Goal: Information Seeking & Learning: Find contact information

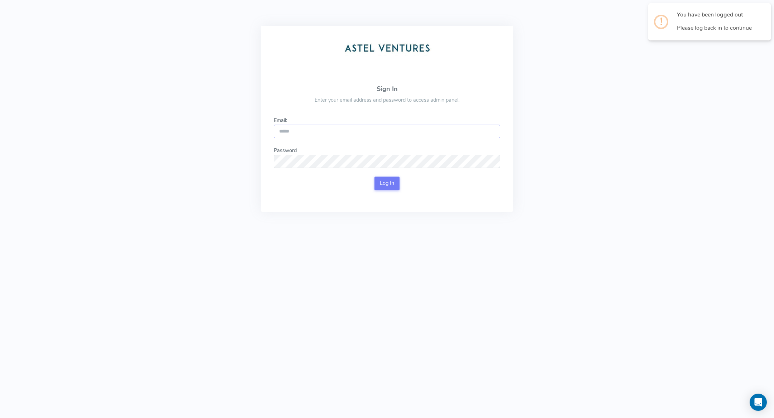
click at [383, 135] on input "Email:" at bounding box center [387, 132] width 226 height 14
type input "**********"
click at [384, 181] on button "Log In" at bounding box center [386, 184] width 25 height 14
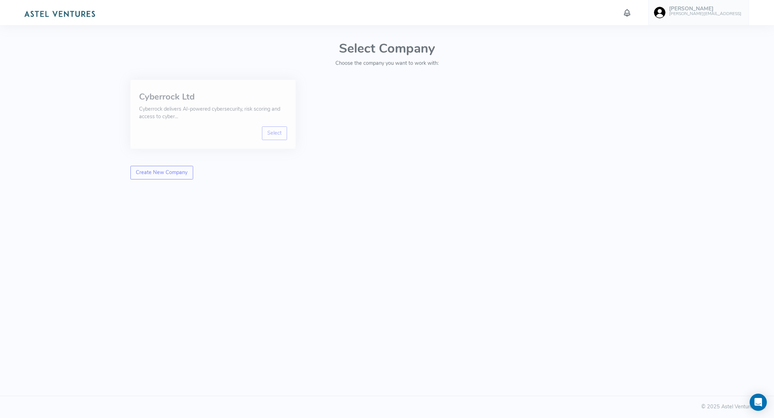
click at [259, 132] on div "Select" at bounding box center [213, 133] width 148 height 14
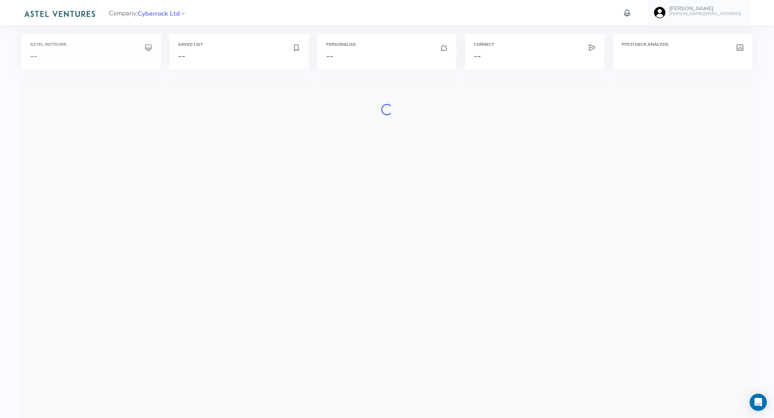
click at [98, 45] on h6 "Astel Network" at bounding box center [91, 44] width 122 height 5
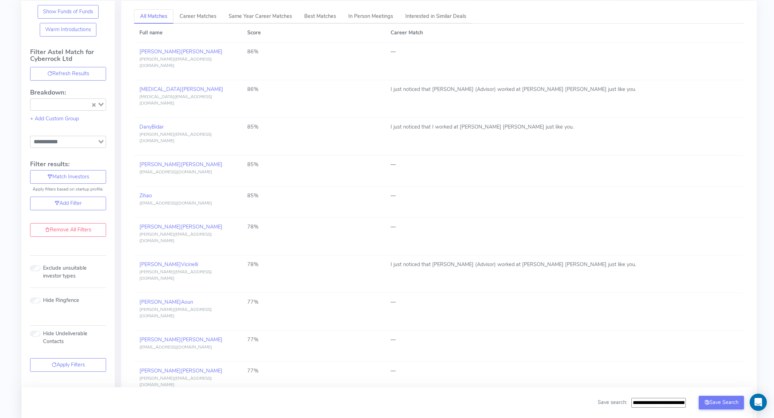
scroll to position [89, 0]
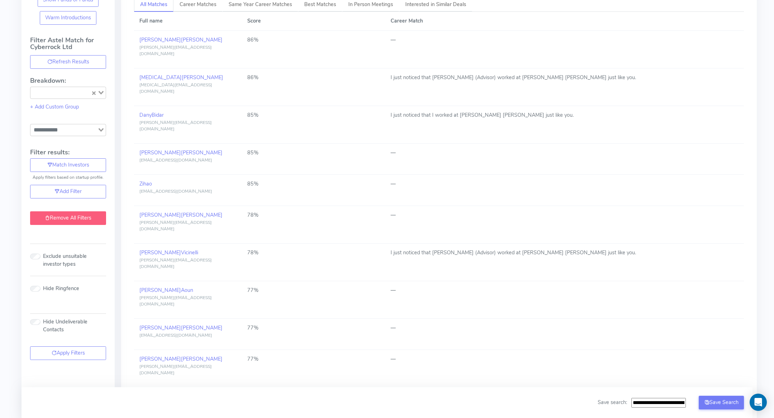
click at [81, 211] on link "Remove All Filters" at bounding box center [68, 218] width 76 height 14
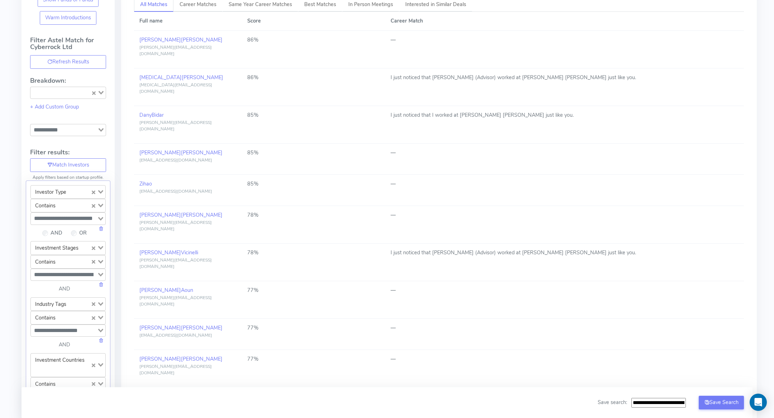
click at [72, 190] on input "Search for option" at bounding box center [80, 192] width 20 height 10
click at [66, 209] on li "Contact First Name" at bounding box center [68, 214] width 75 height 10
type input "***"
click at [64, 214] on input "Search for option" at bounding box center [64, 218] width 65 height 9
paste input "**********"
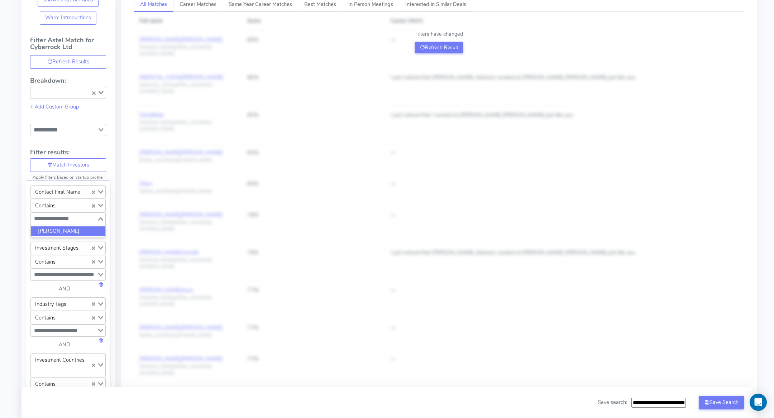
click at [64, 214] on input "**********" at bounding box center [64, 218] width 65 height 9
type input "********"
click at [63, 226] on li "[PERSON_NAME]" at bounding box center [68, 231] width 75 height 10
click at [120, 232] on div "All Matches Career Matches Same Year Career Matches Best Matches In Person Meet…" at bounding box center [436, 403] width 643 height 829
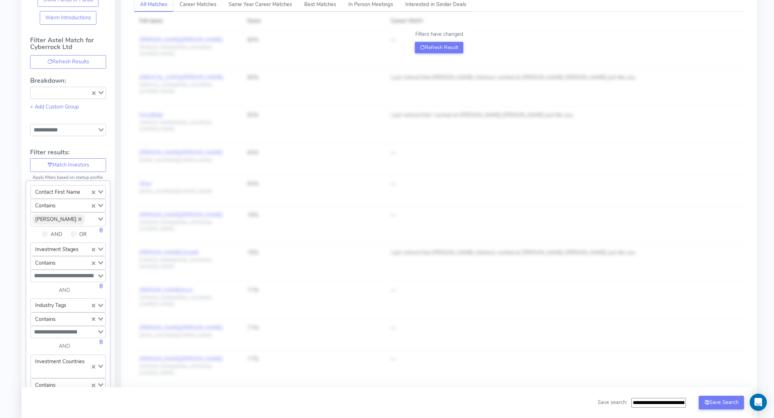
click at [70, 248] on div "Investment Stages" at bounding box center [61, 248] width 60 height 11
click at [63, 257] on li "Contact Last Name" at bounding box center [68, 262] width 75 height 10
type input "****"
click at [54, 270] on div "Search for option" at bounding box center [64, 275] width 66 height 10
paste input "*******"
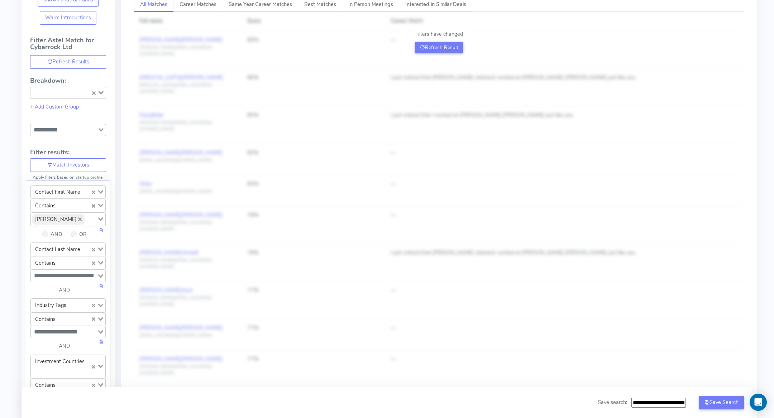
type input "*******"
click at [63, 286] on li "Vuagnat" at bounding box center [68, 289] width 75 height 10
click at [435, 47] on button "Refresh Result" at bounding box center [439, 47] width 48 height 11
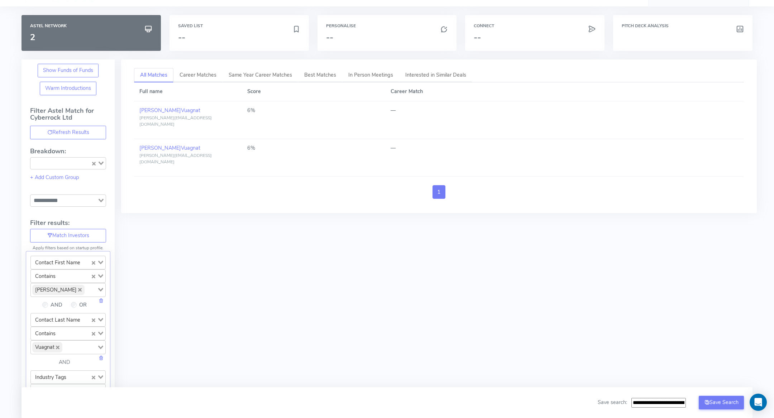
scroll to position [0, 0]
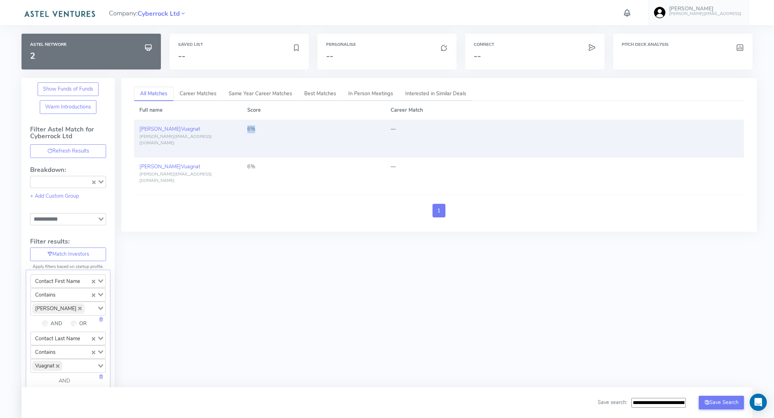
drag, startPoint x: 248, startPoint y: 128, endPoint x: 260, endPoint y: 128, distance: 12.5
click at [260, 128] on div "6%" at bounding box center [313, 129] width 133 height 8
click at [181, 131] on span "Vuagnat" at bounding box center [190, 128] width 19 height 7
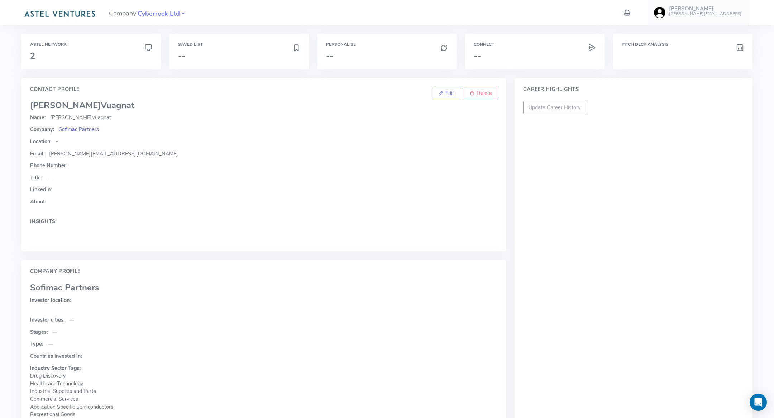
click at [84, 128] on span "Sofimac Partners" at bounding box center [79, 129] width 40 height 7
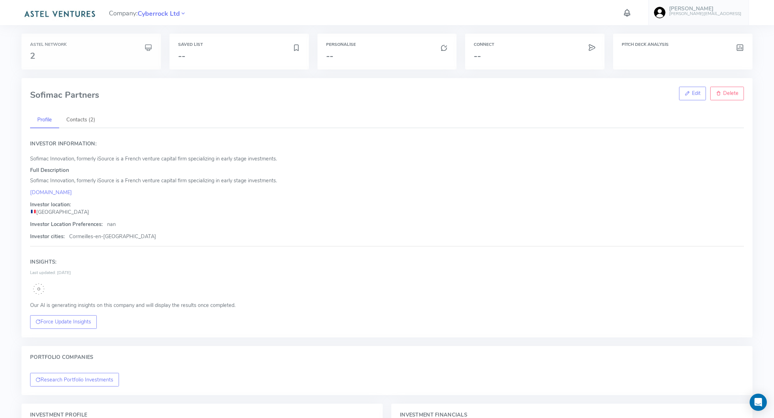
click at [79, 51] on h3 "2" at bounding box center [91, 55] width 122 height 9
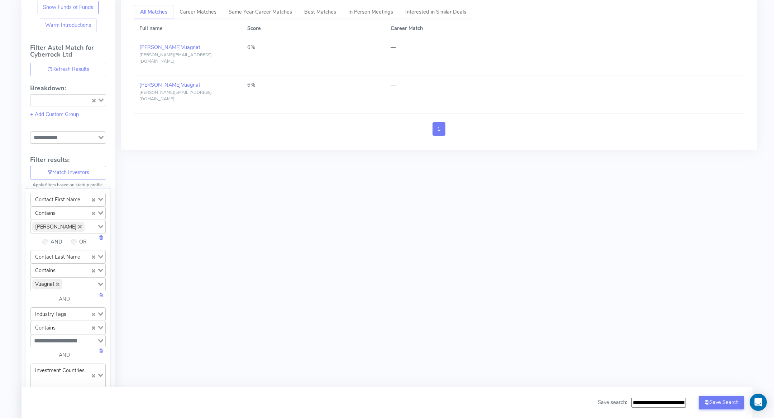
scroll to position [106, 0]
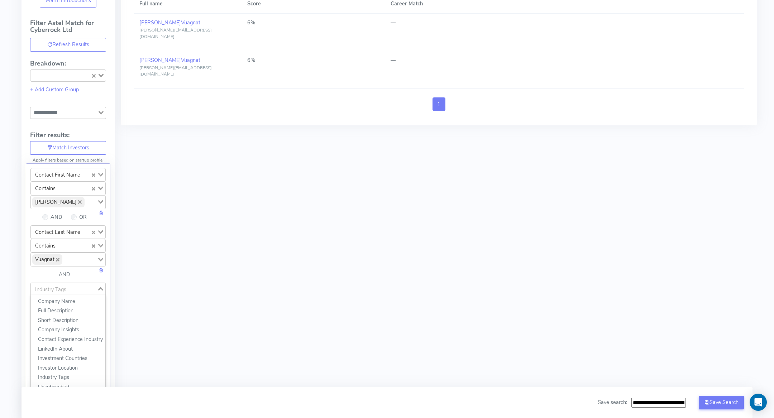
click at [64, 286] on div "Industry Tags" at bounding box center [64, 288] width 66 height 10
click at [61, 299] on li "Company Name" at bounding box center [68, 302] width 75 height 10
click at [56, 312] on input "Search for option" at bounding box center [64, 316] width 65 height 9
paste input "**********"
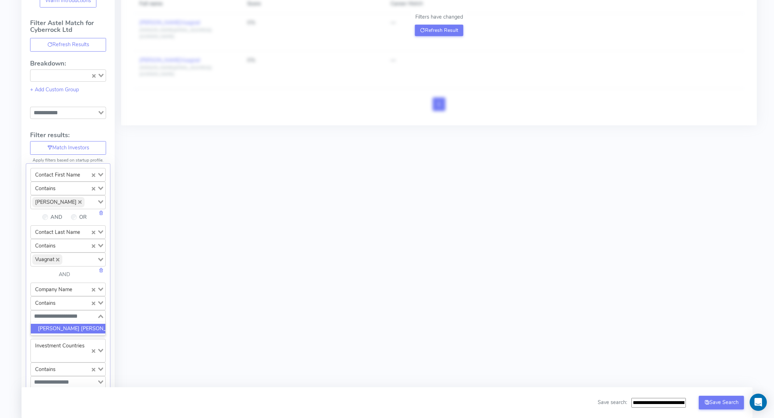
click at [57, 258] on icon "Deselect Vuagnat" at bounding box center [58, 260] width 4 height 4
click at [78, 201] on icon "Deselect Philippe" at bounding box center [80, 202] width 4 height 4
click at [445, 26] on button "Refresh Result" at bounding box center [439, 30] width 48 height 11
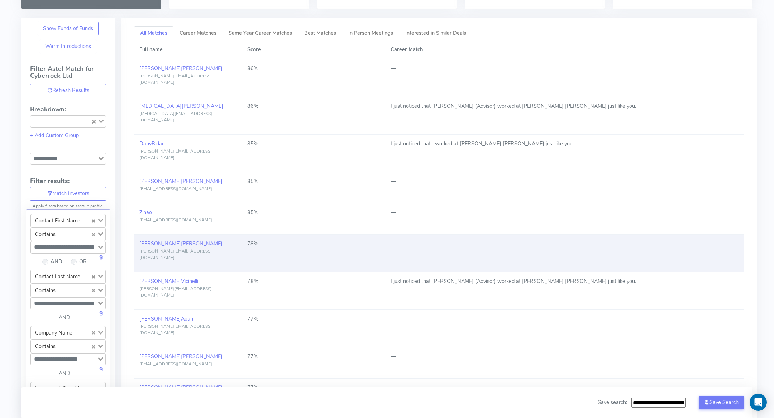
scroll to position [0, 0]
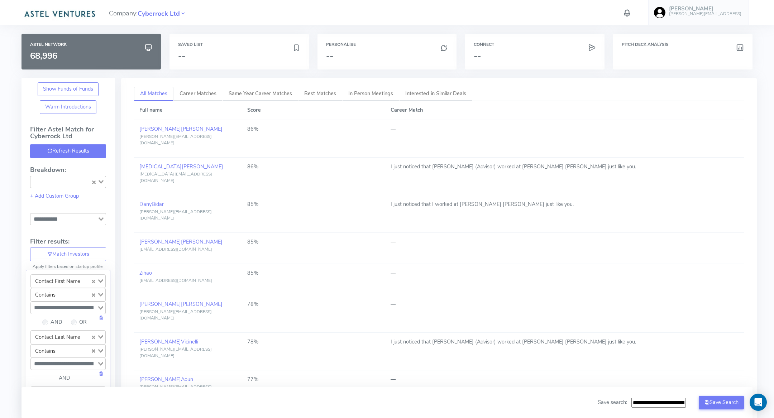
click at [69, 151] on button "Refresh Results" at bounding box center [68, 151] width 76 height 14
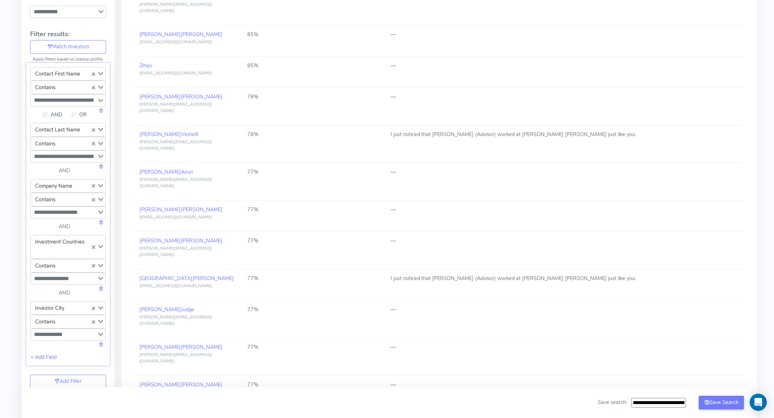
scroll to position [206, 0]
click at [59, 214] on input "**********" at bounding box center [64, 213] width 65 height 9
paste input "**********"
type input "**********"
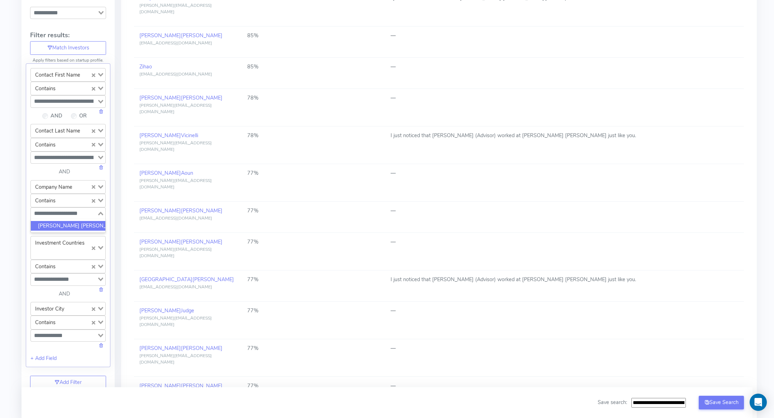
scroll to position [0, 0]
click at [56, 221] on li "[PERSON_NAME] [PERSON_NAME] Ventures" at bounding box center [68, 226] width 75 height 10
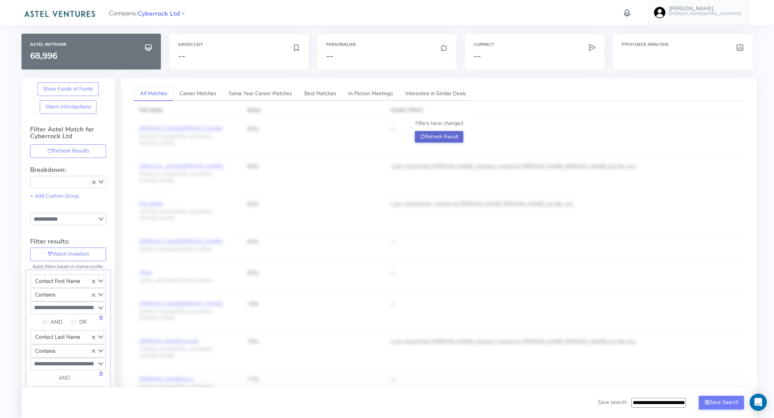
click at [429, 134] on button "Refresh Result" at bounding box center [439, 136] width 48 height 11
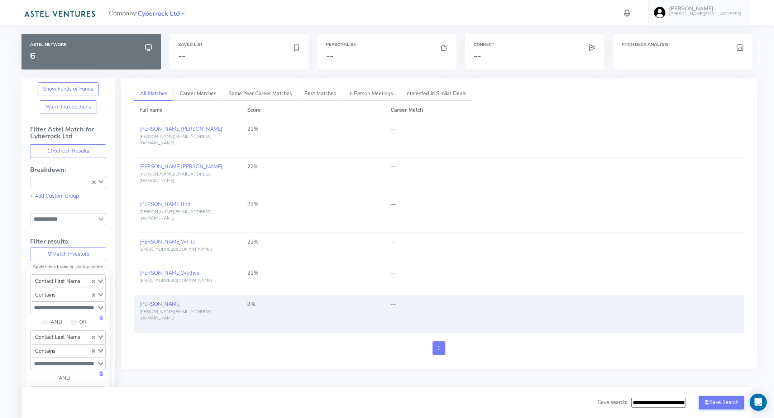
click at [151, 301] on link "[PERSON_NAME]" at bounding box center [160, 304] width 42 height 7
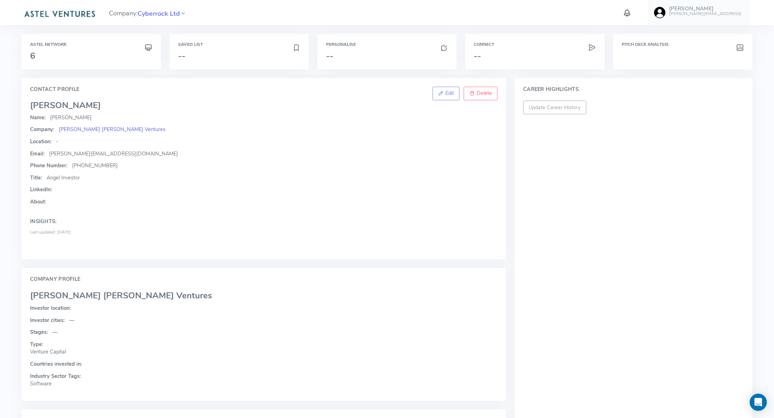
click at [85, 127] on span "[PERSON_NAME] [PERSON_NAME] Ventures" at bounding box center [112, 129] width 107 height 7
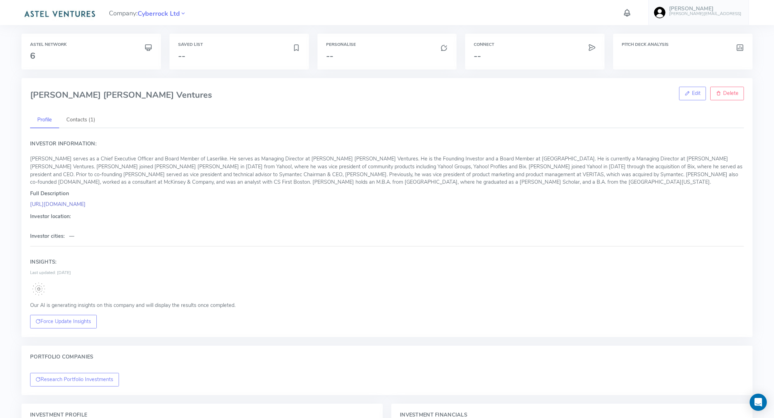
click at [54, 206] on link "[URL][DOMAIN_NAME]" at bounding box center [58, 204] width 56 height 7
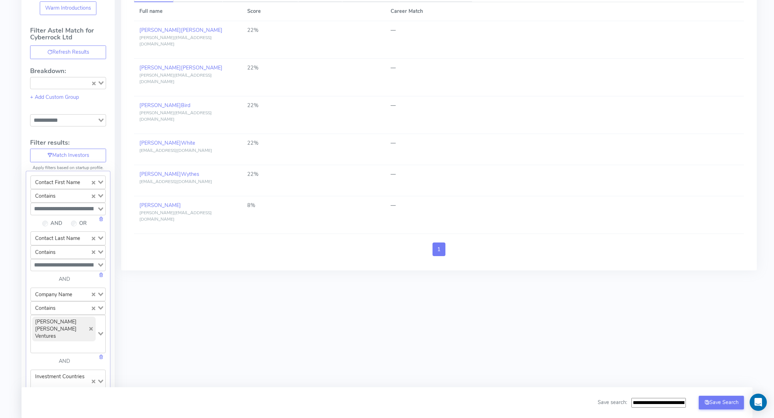
scroll to position [99, 0]
click at [89, 327] on icon "Deselect Sutter Hill Ventures" at bounding box center [91, 329] width 4 height 4
click at [69, 319] on input "Search for option" at bounding box center [64, 320] width 65 height 9
paste input "*****"
type input "*****"
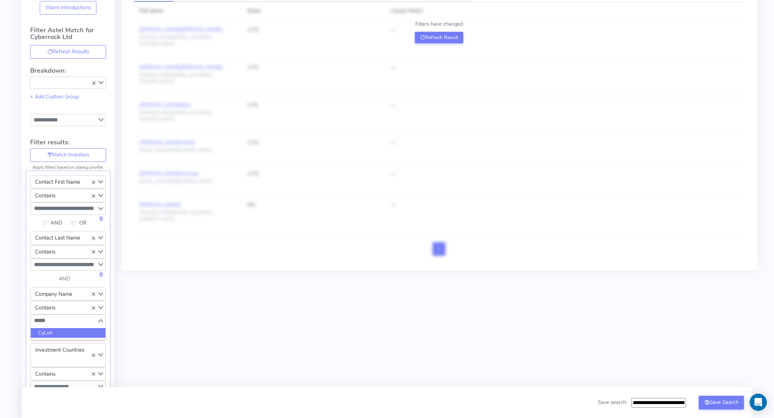
click at [66, 328] on li "CyLon" at bounding box center [68, 333] width 75 height 10
click at [451, 39] on button "Refresh Result" at bounding box center [439, 37] width 48 height 11
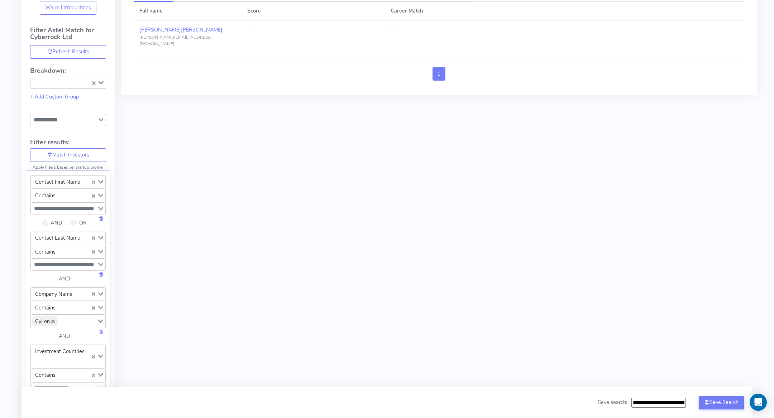
click at [355, 150] on div "All Matches Career Matches Same Year Career Matches Best Matches In Person Meet…" at bounding box center [436, 328] width 643 height 698
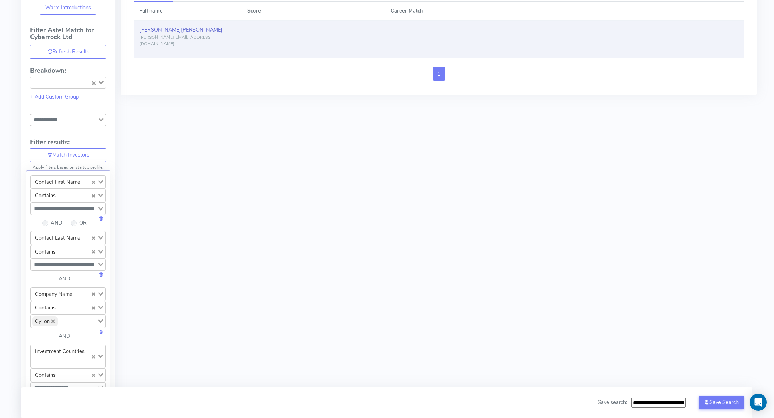
click at [156, 32] on link "[PERSON_NAME]" at bounding box center [180, 29] width 83 height 7
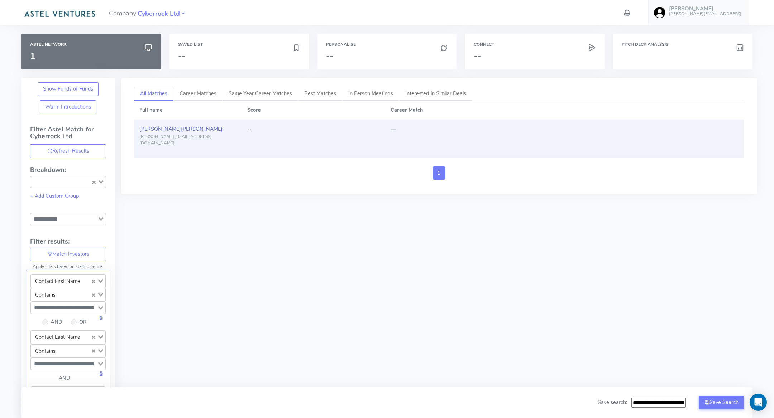
click at [158, 125] on link "[PERSON_NAME]" at bounding box center [180, 128] width 83 height 7
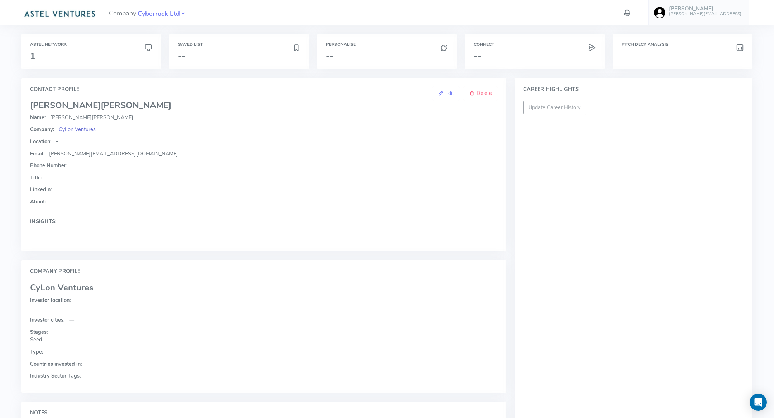
click at [80, 128] on span "CyLon Ventures" at bounding box center [77, 129] width 37 height 7
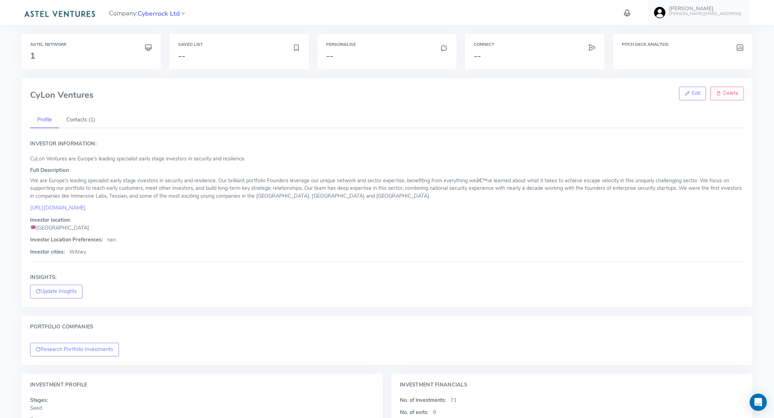
scroll to position [108, 0]
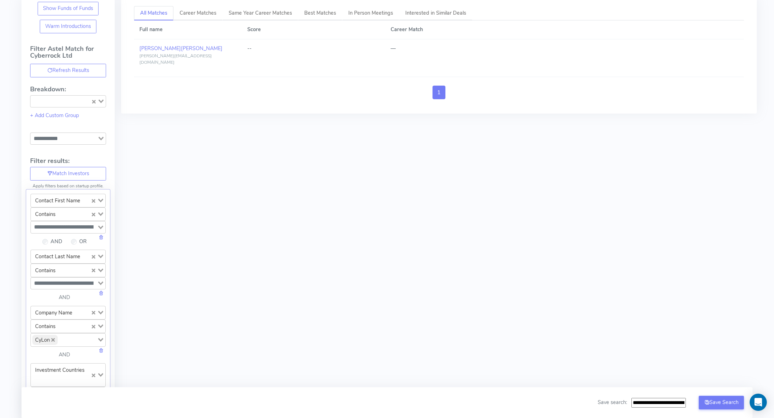
scroll to position [86, 0]
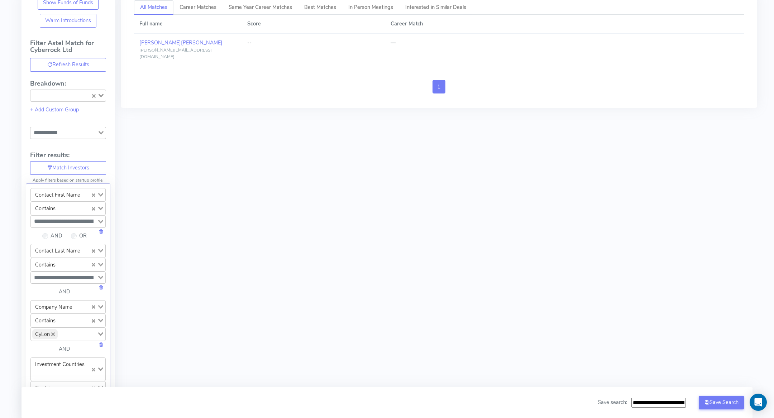
click at [52, 332] on icon "Deselect CyLon" at bounding box center [53, 334] width 4 height 4
click at [52, 330] on input "Search for option" at bounding box center [64, 333] width 65 height 9
paste input "**********"
type input "**********"
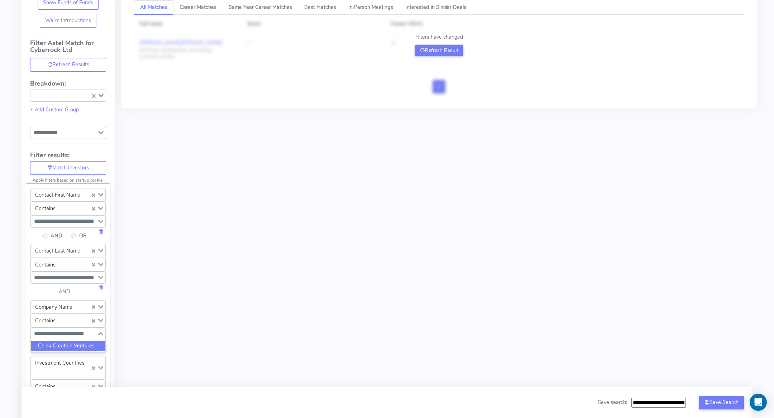
click at [61, 342] on li "China Creation Ventures" at bounding box center [68, 346] width 75 height 10
click at [426, 52] on button "Refresh Result" at bounding box center [439, 50] width 48 height 11
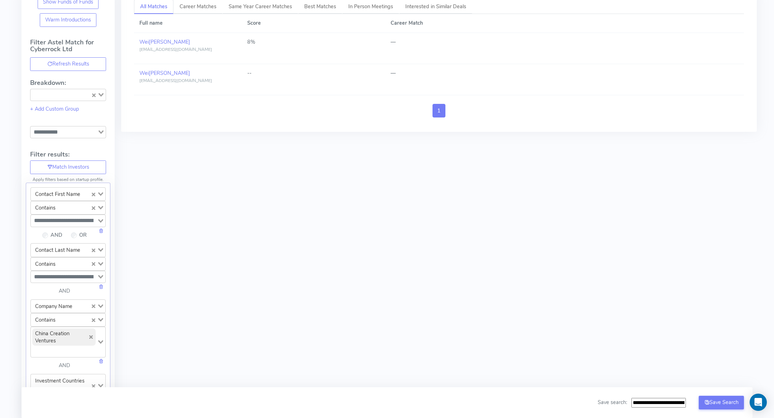
scroll to position [86, 0]
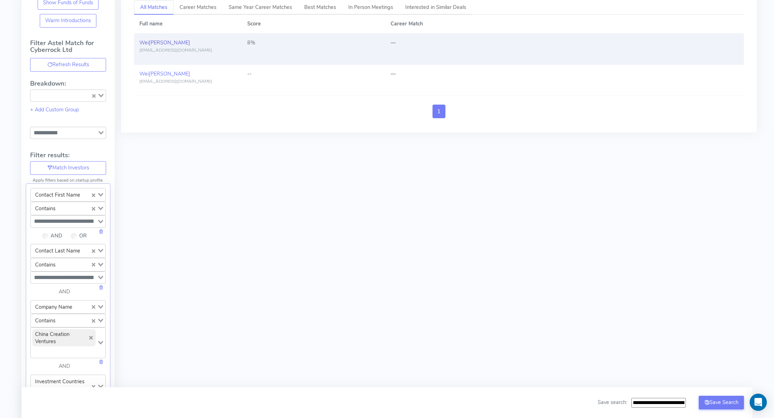
click at [150, 40] on span "[PERSON_NAME]" at bounding box center [170, 42] width 42 height 7
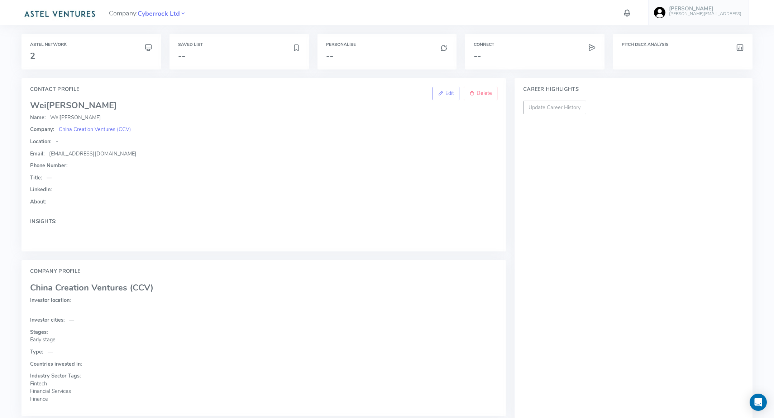
scroll to position [105, 0]
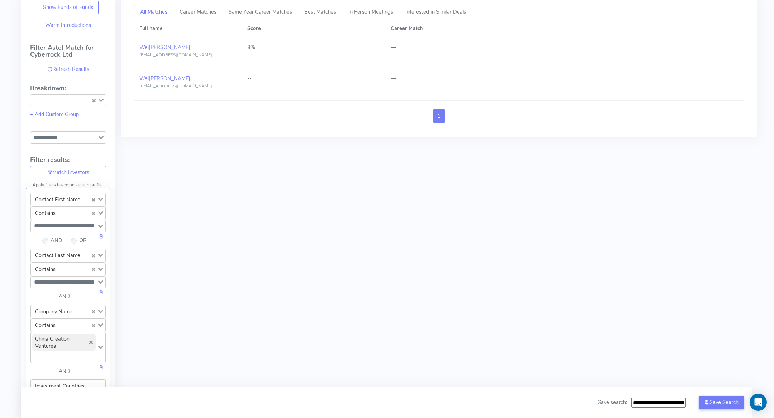
scroll to position [102, 0]
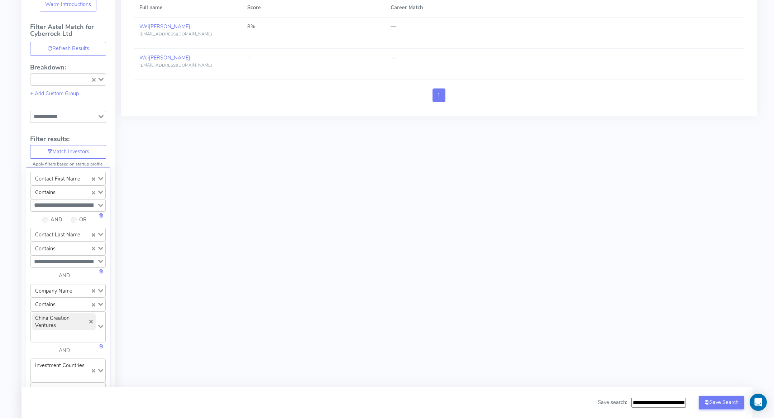
click at [92, 320] on icon "Deselect China Creation Ventures" at bounding box center [91, 322] width 4 height 4
click at [73, 313] on input "Search for option" at bounding box center [64, 317] width 65 height 9
paste input "**********"
type input "**********"
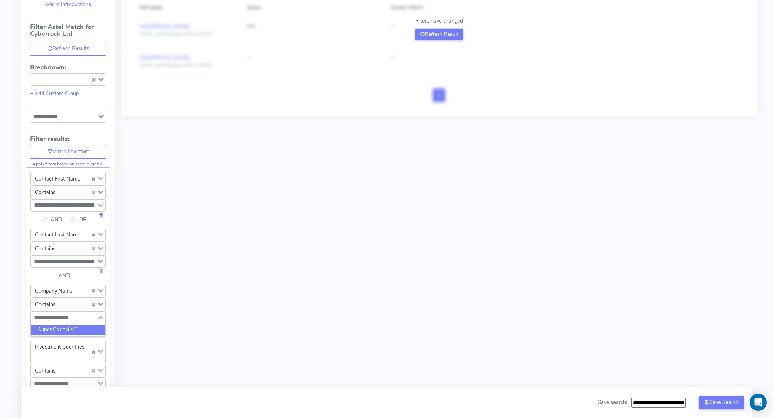
click at [67, 325] on li "Super Capital VC" at bounding box center [68, 330] width 75 height 10
click at [415, 32] on button "Refresh Result" at bounding box center [439, 34] width 48 height 11
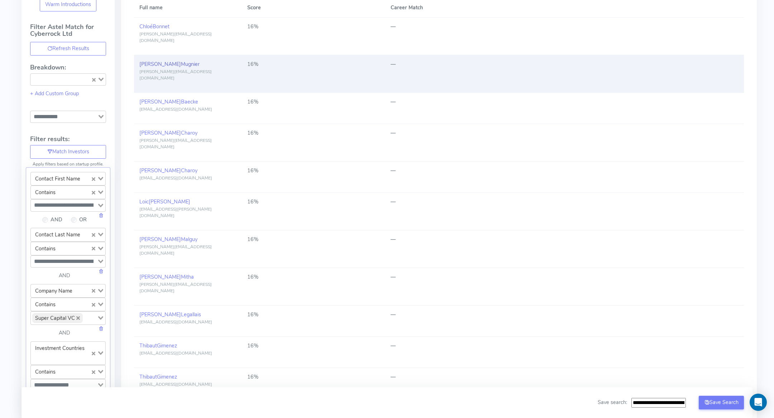
click at [181, 61] on span "Mugnier" at bounding box center [190, 64] width 19 height 7
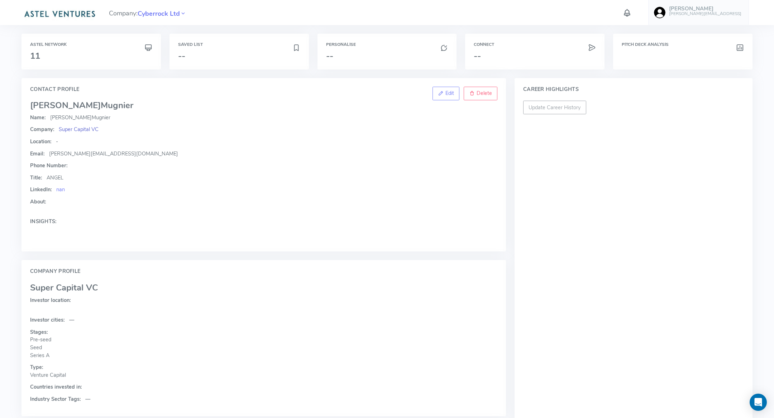
click at [78, 131] on span "Super Capital VC" at bounding box center [79, 129] width 40 height 7
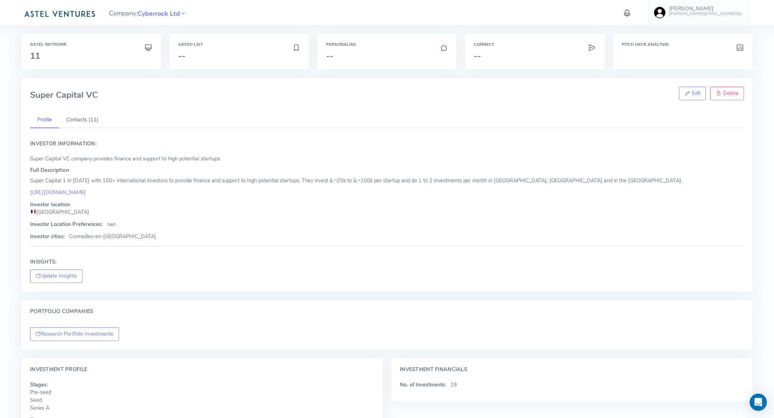
scroll to position [116, 0]
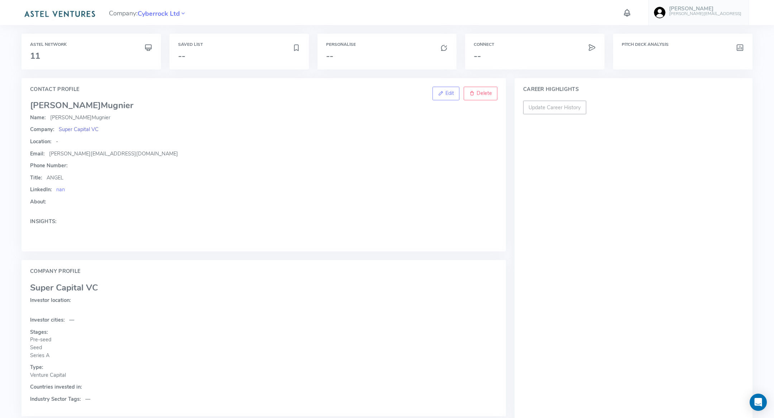
click at [87, 126] on span "Super Capital VC" at bounding box center [79, 129] width 40 height 7
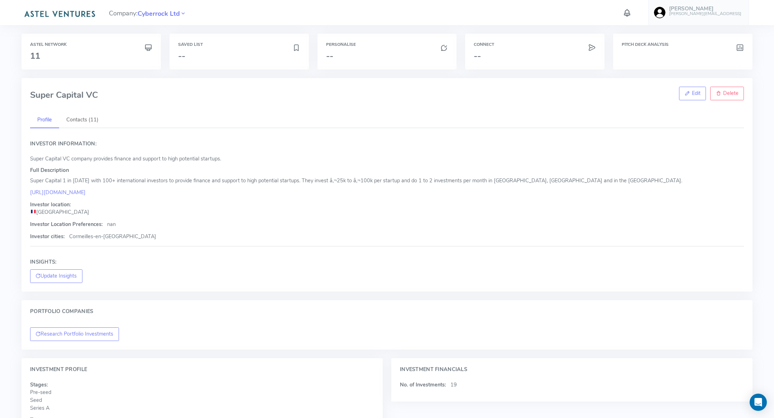
scroll to position [116, 0]
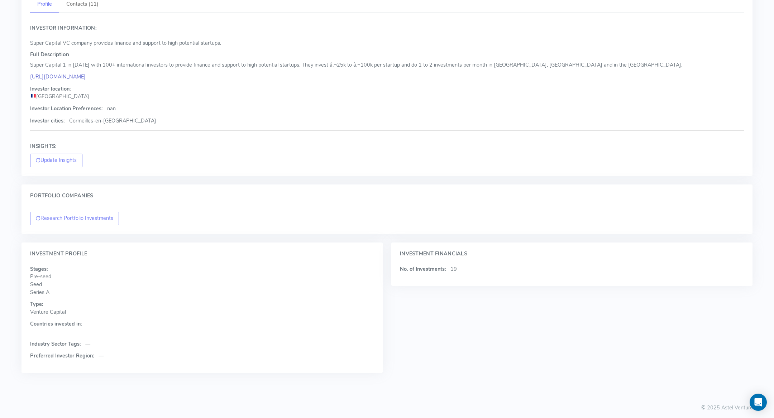
click at [76, 78] on link "[URL][DOMAIN_NAME]" at bounding box center [58, 76] width 56 height 7
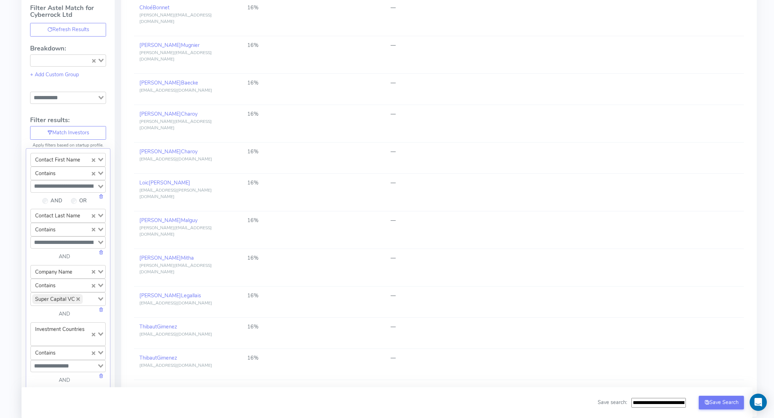
scroll to position [125, 0]
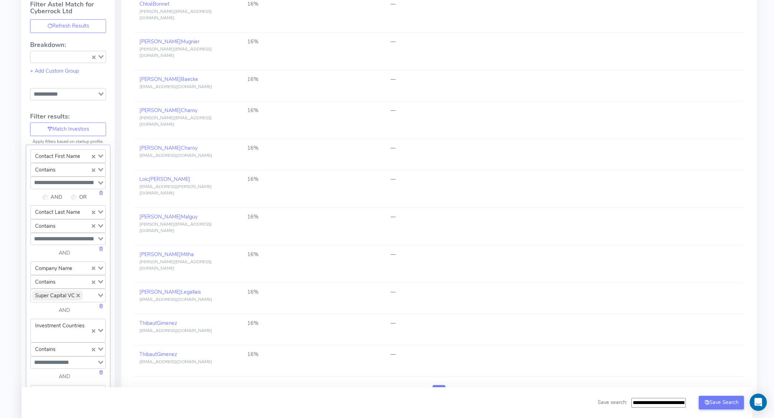
click at [78, 294] on icon "Deselect Super Capital VC" at bounding box center [78, 296] width 4 height 4
click at [78, 292] on input "Search for option" at bounding box center [64, 295] width 65 height 9
paste input "**********"
type input "**********"
click at [67, 304] on li "RRE Ventures" at bounding box center [68, 307] width 75 height 10
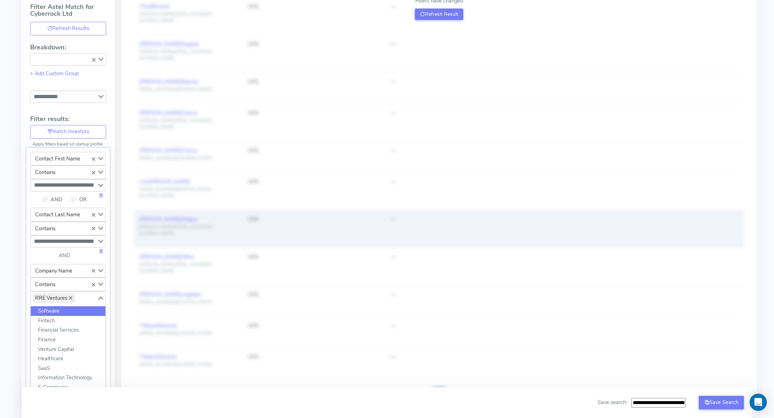
scroll to position [0, 0]
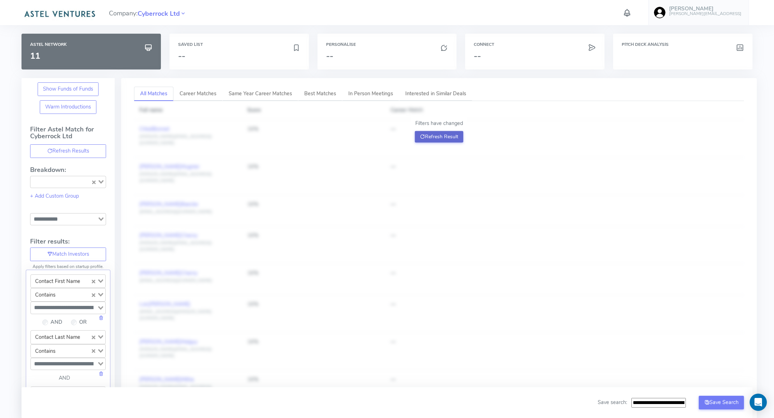
click at [439, 133] on button "Refresh Result" at bounding box center [439, 136] width 48 height 11
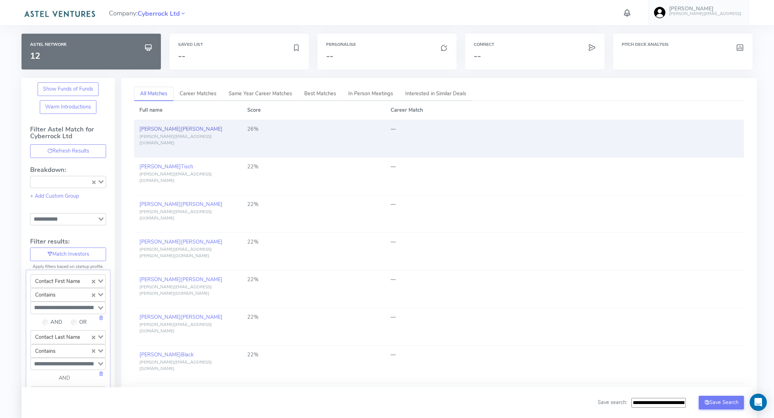
click at [152, 128] on link "[PERSON_NAME]" at bounding box center [180, 128] width 83 height 7
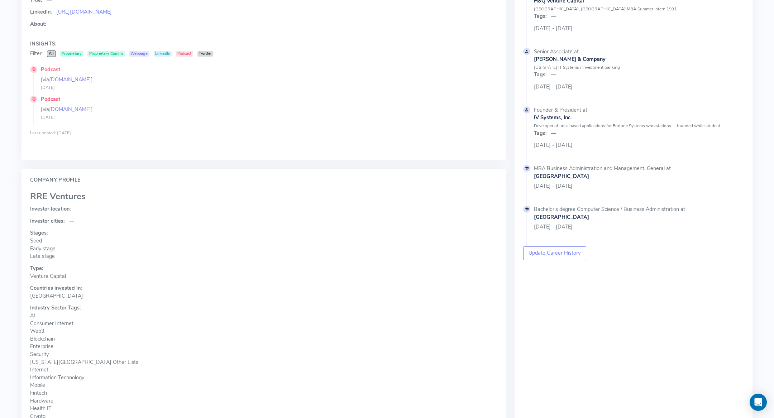
scroll to position [196, 0]
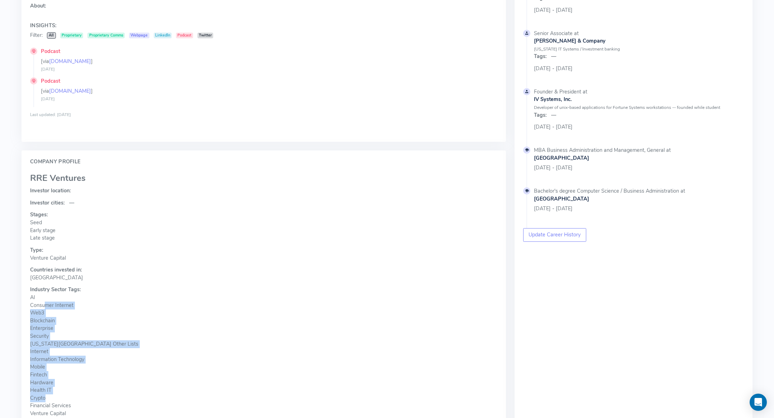
drag, startPoint x: 46, startPoint y: 307, endPoint x: 46, endPoint y: 394, distance: 86.7
click at [46, 394] on p "Industry Sector Tags: AI Consumer Internet Web3 Blockchain Enterprise Security …" at bounding box center [263, 371] width 467 height 170
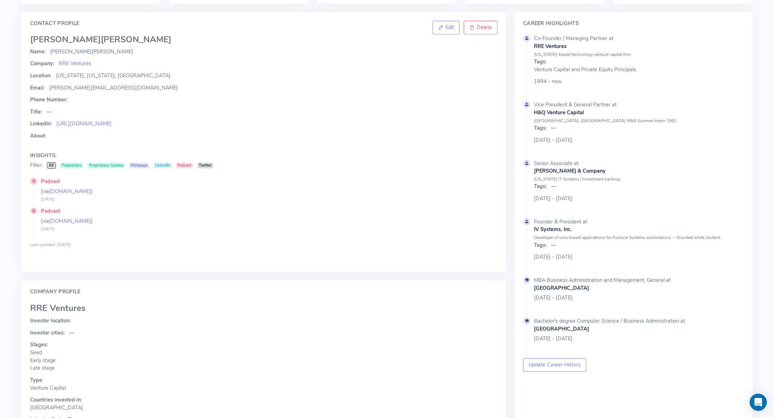
scroll to position [0, 0]
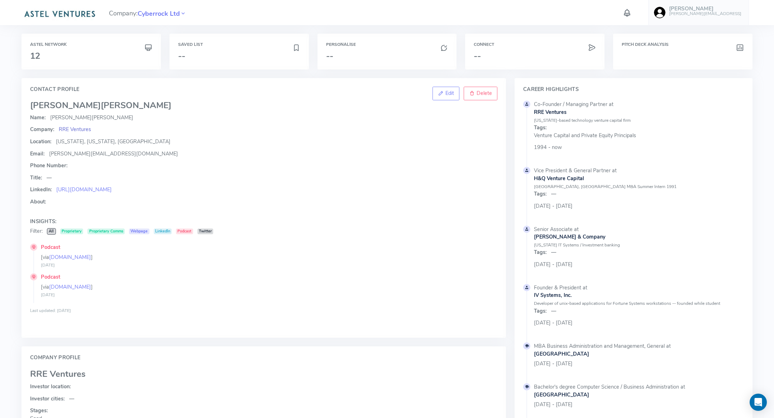
click at [74, 131] on span "RRE Ventures" at bounding box center [75, 129] width 32 height 7
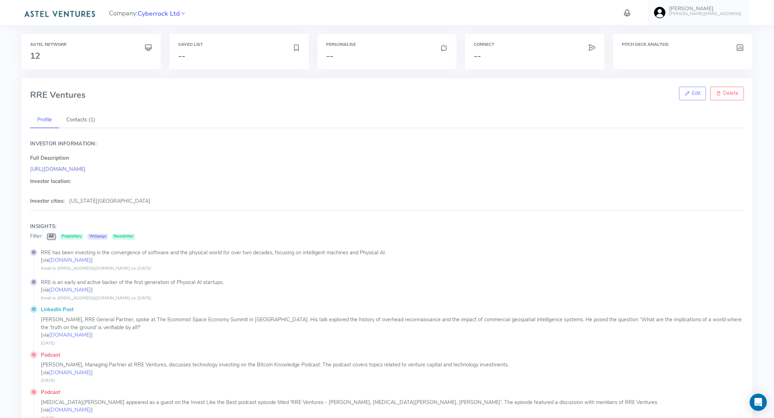
click at [54, 166] on link "[URL][DOMAIN_NAME]" at bounding box center [58, 169] width 56 height 7
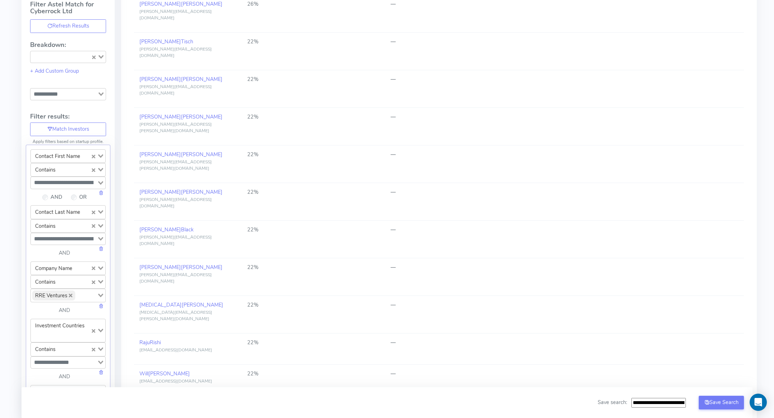
scroll to position [214, 0]
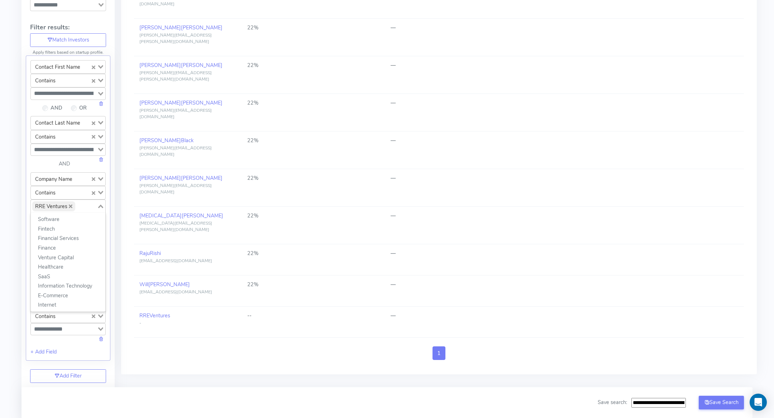
click at [72, 205] on span "RRE Ventures" at bounding box center [53, 206] width 43 height 10
click at [72, 205] on icon "Deselect RRE Ventures" at bounding box center [71, 207] width 4 height 4
click at [72, 204] on input "Search for option" at bounding box center [64, 205] width 65 height 9
paste input "**********"
type input "**********"
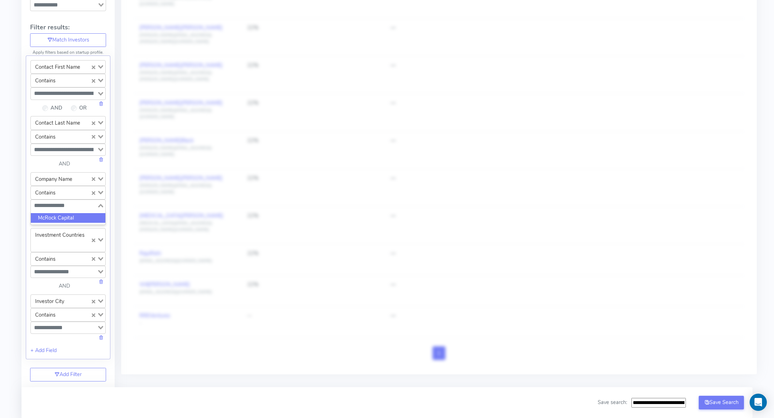
click at [65, 213] on li "McRock Capital" at bounding box center [68, 218] width 75 height 10
click at [114, 236] on div "Filter Astel Match for Cyberrock Ltd Refresh Results Breakdown: Loading... + Ad…" at bounding box center [67, 237] width 93 height 650
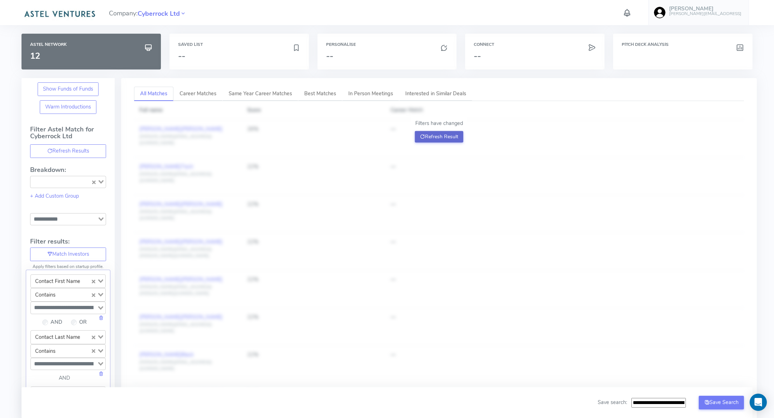
click at [453, 134] on button "Refresh Result" at bounding box center [439, 136] width 48 height 11
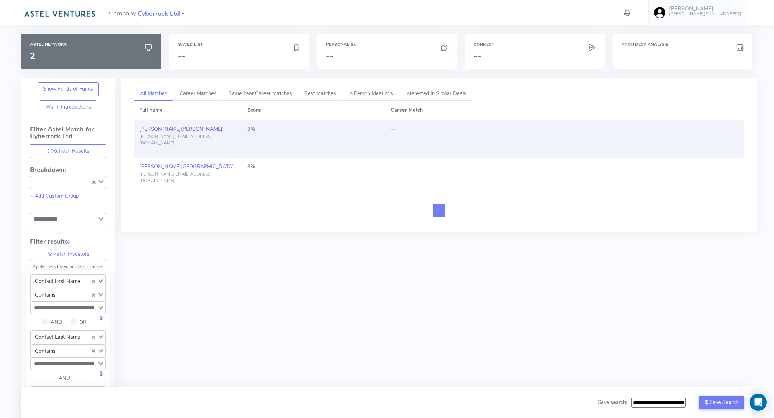
click at [181, 125] on span "[PERSON_NAME]" at bounding box center [202, 128] width 42 height 7
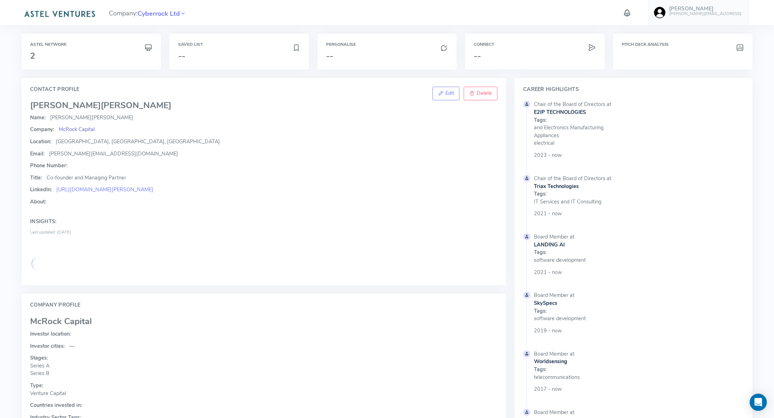
click at [70, 131] on span "McRock Capital" at bounding box center [77, 129] width 36 height 7
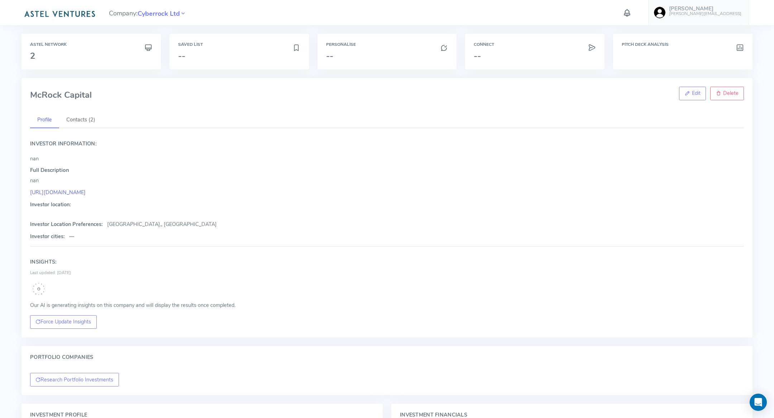
click at [55, 189] on link "[URL][DOMAIN_NAME]" at bounding box center [58, 192] width 56 height 7
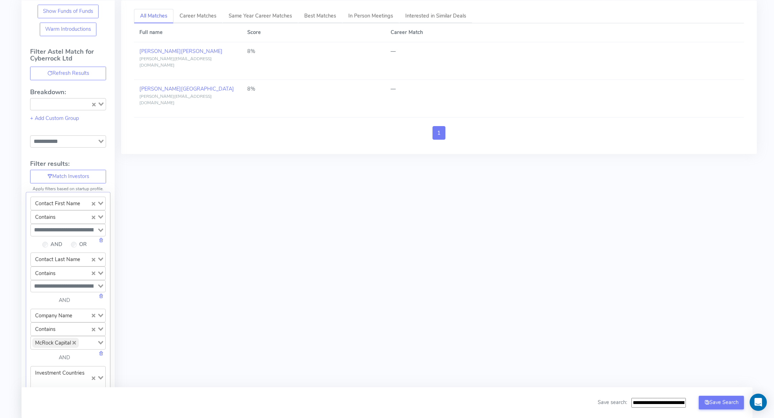
scroll to position [100, 0]
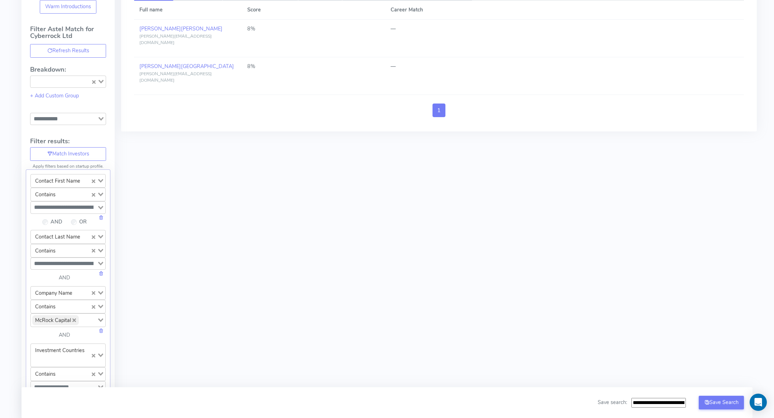
click at [73, 319] on icon "Deselect McRock Capital" at bounding box center [74, 321] width 4 height 4
click at [73, 317] on input "Search for option" at bounding box center [64, 319] width 65 height 9
paste input "**********"
type input "**********"
click at [64, 328] on li "Morpheus Ventures" at bounding box center [68, 332] width 75 height 10
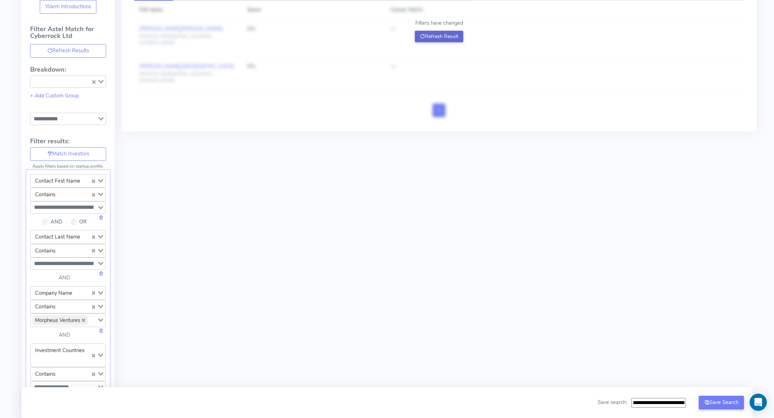
click at [452, 37] on button "Refresh Result" at bounding box center [439, 36] width 48 height 11
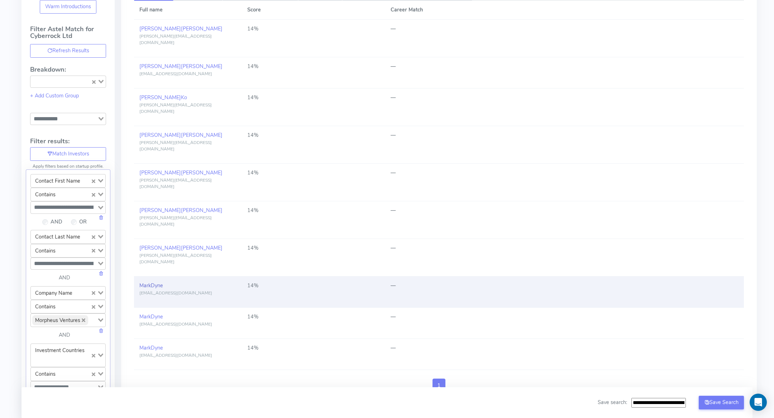
click at [160, 282] on span "Dyne" at bounding box center [157, 285] width 12 height 7
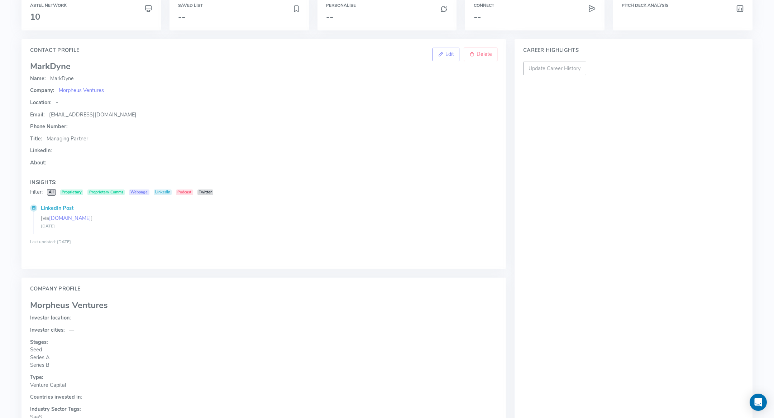
scroll to position [19, 0]
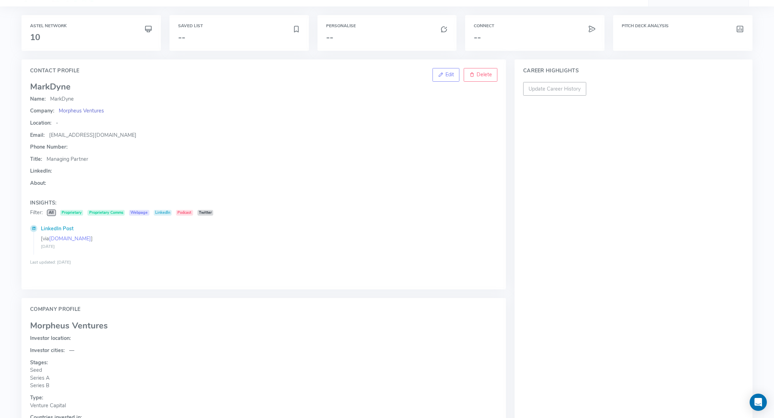
click at [86, 112] on span "Morpheus Ventures" at bounding box center [81, 110] width 45 height 7
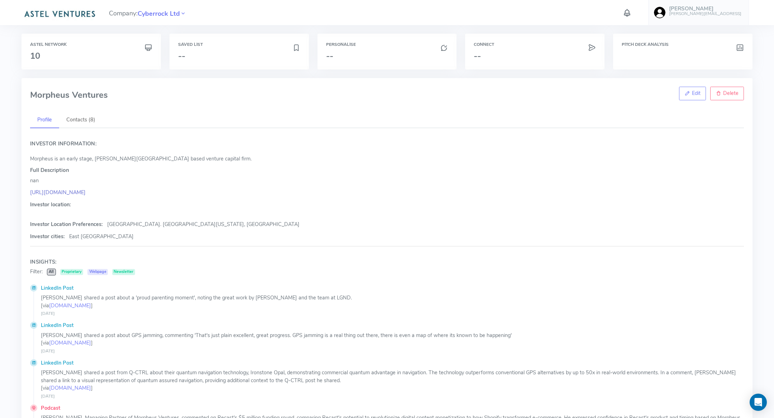
click at [66, 191] on link "[URL][DOMAIN_NAME]" at bounding box center [58, 192] width 56 height 7
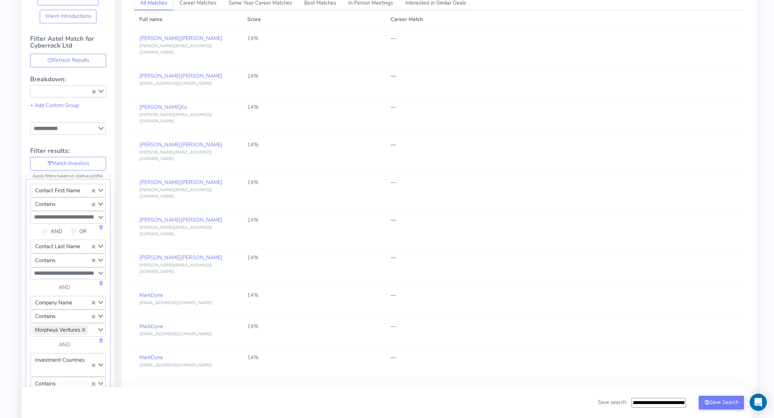
scroll to position [91, 0]
click at [84, 327] on icon "Deselect Morpheus Ventures" at bounding box center [84, 329] width 4 height 4
click at [80, 326] on input "Search for option" at bounding box center [64, 328] width 65 height 9
paste input "**********"
type input "**********"
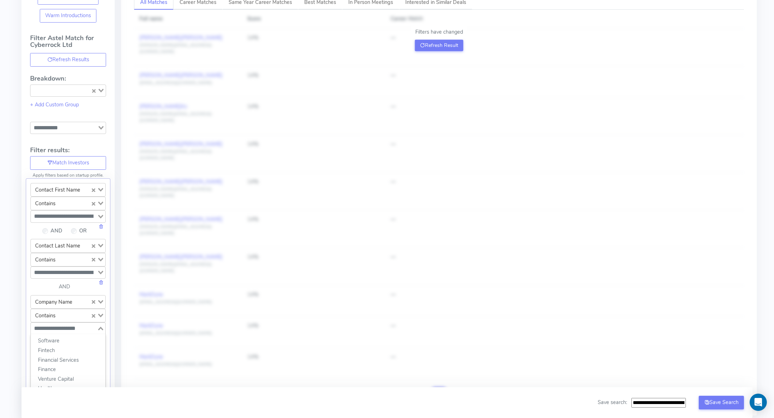
scroll to position [0, 0]
click at [73, 336] on li "SK Telecom Americas" at bounding box center [68, 341] width 75 height 10
click at [112, 303] on div "Filter Astel Match for Cyberrock Ltd Refresh Results Breakdown: Loading... + Ad…" at bounding box center [67, 365] width 93 height 660
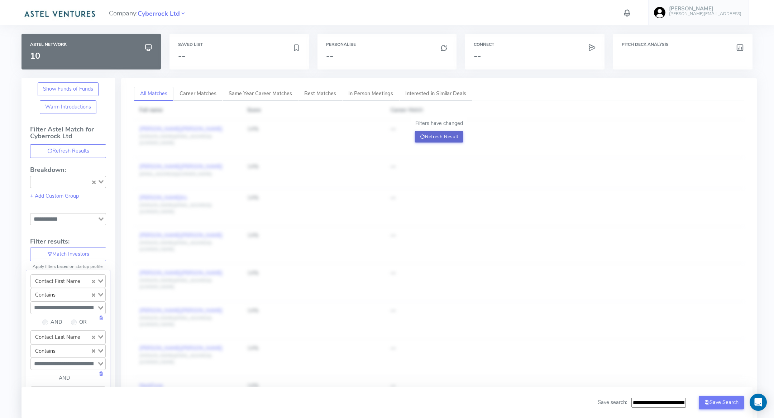
click at [440, 140] on button "Refresh Result" at bounding box center [439, 136] width 48 height 11
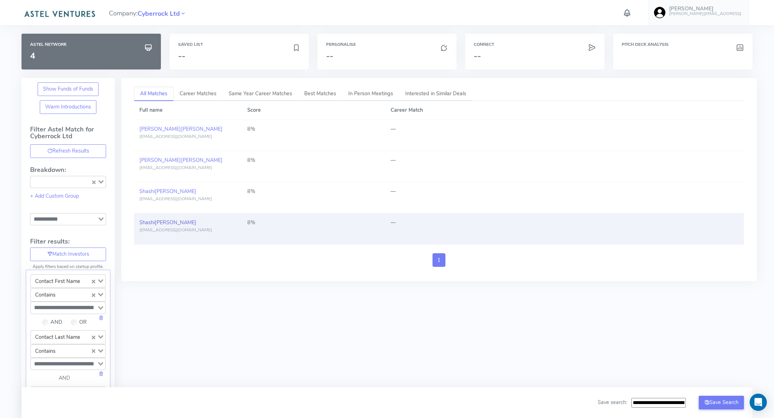
click at [161, 220] on span "[PERSON_NAME]" at bounding box center [176, 222] width 42 height 7
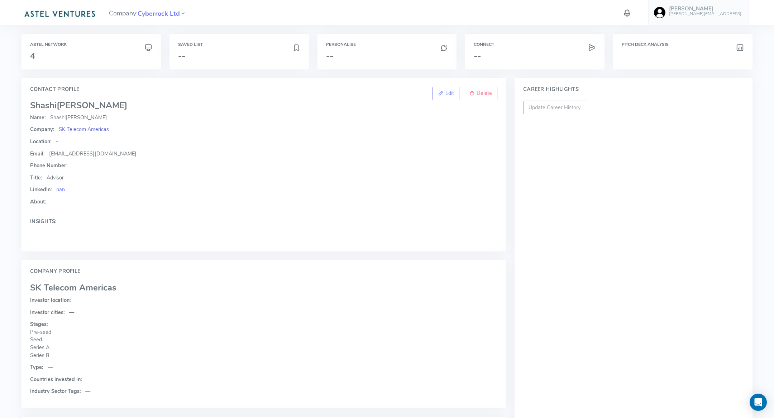
click at [97, 132] on span "SK Telecom Americas" at bounding box center [84, 129] width 50 height 7
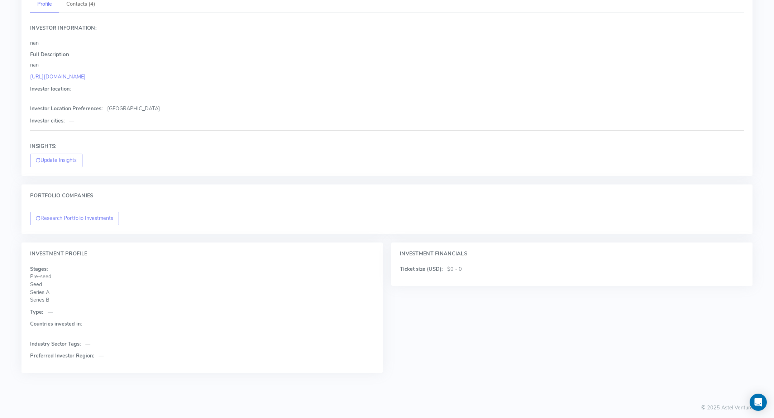
scroll to position [115, 0]
